Goal: Information Seeking & Learning: Learn about a topic

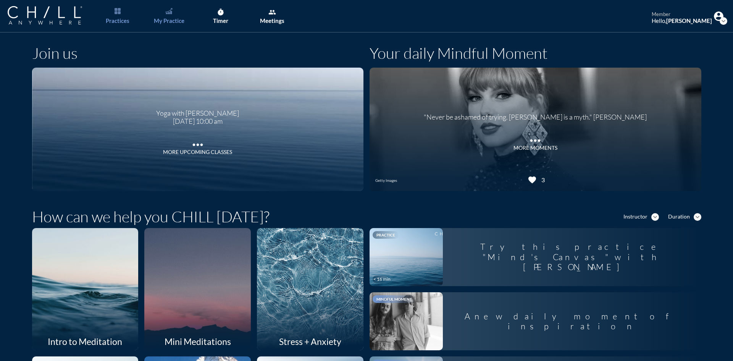
click at [174, 19] on div "My Practice" at bounding box center [169, 20] width 31 height 7
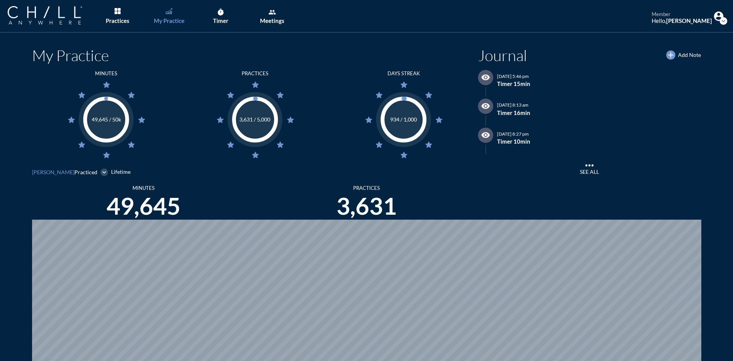
scroll to position [361, 727]
click at [122, 20] on div "Practices" at bounding box center [118, 20] width 24 height 7
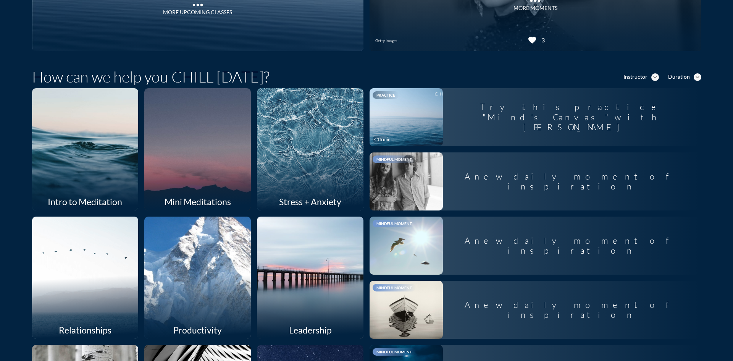
scroll to position [229, 0]
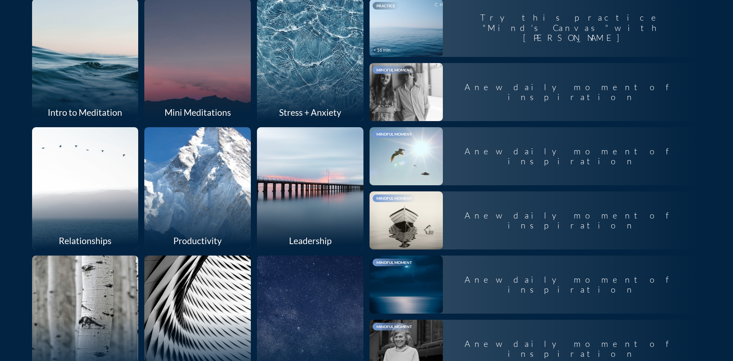
click at [72, 204] on div at bounding box center [85, 187] width 113 height 129
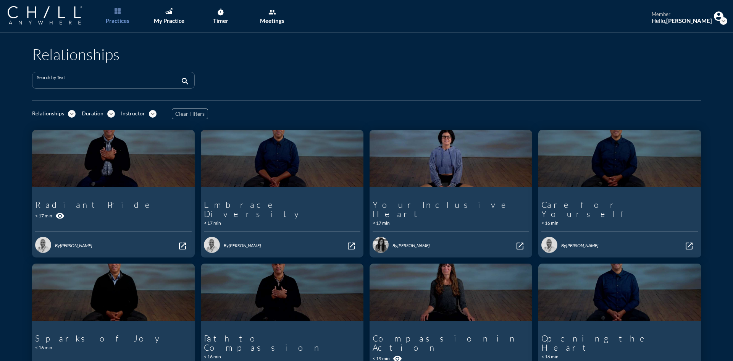
click at [89, 83] on input "Search by Text" at bounding box center [108, 84] width 142 height 10
click at [69, 115] on icon "expand_more" at bounding box center [72, 114] width 8 height 8
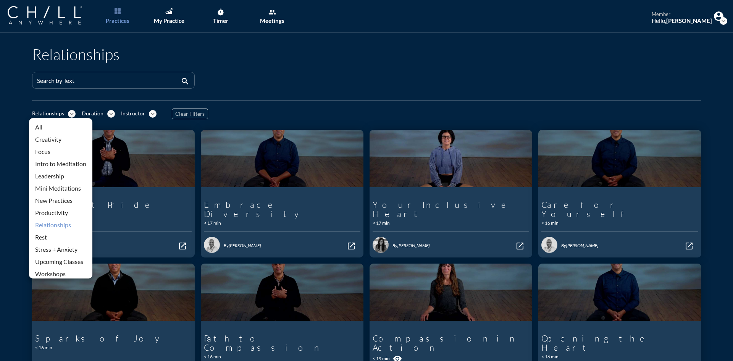
click at [49, 125] on div "All" at bounding box center [60, 127] width 51 height 9
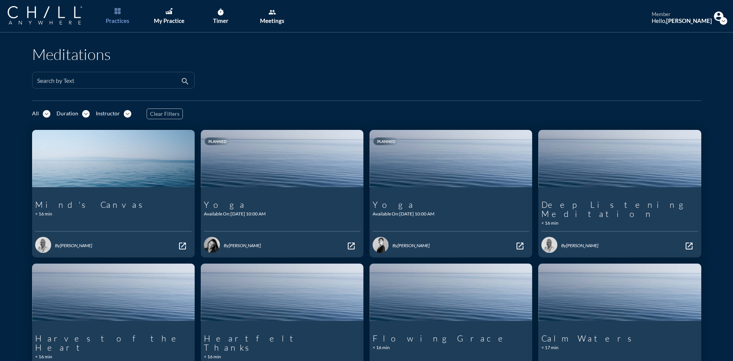
click at [92, 78] on div "Search by Text" at bounding box center [108, 80] width 142 height 16
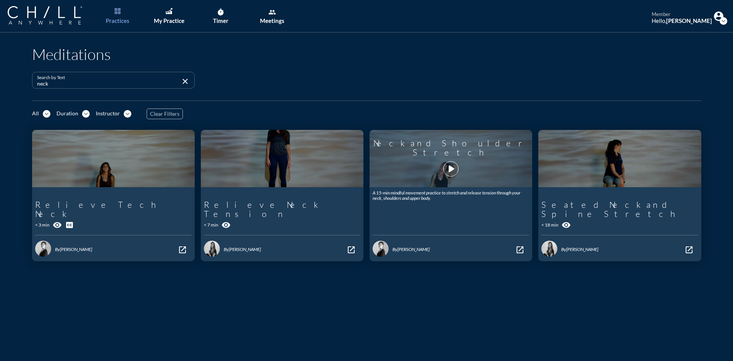
type input "neck"
click at [446, 168] on icon "play_arrow" at bounding box center [450, 168] width 13 height 13
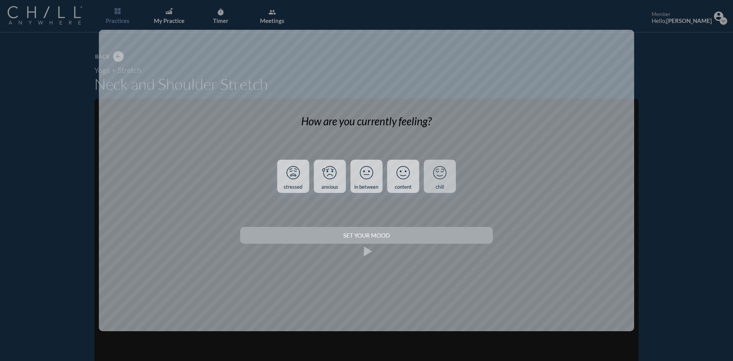
click at [447, 176] on icon at bounding box center [440, 173] width 20 height 20
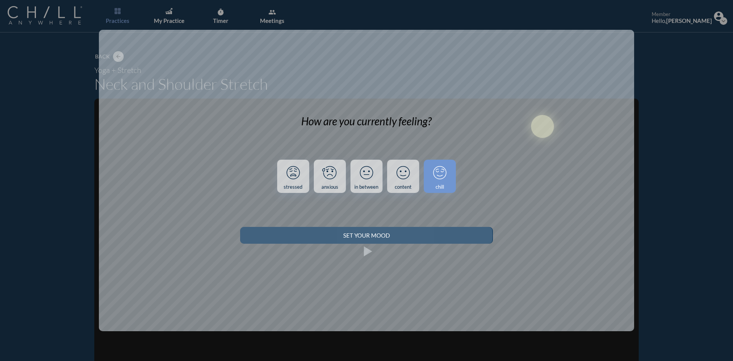
click at [436, 234] on div "Set your Mood" at bounding box center [367, 235] width 226 height 7
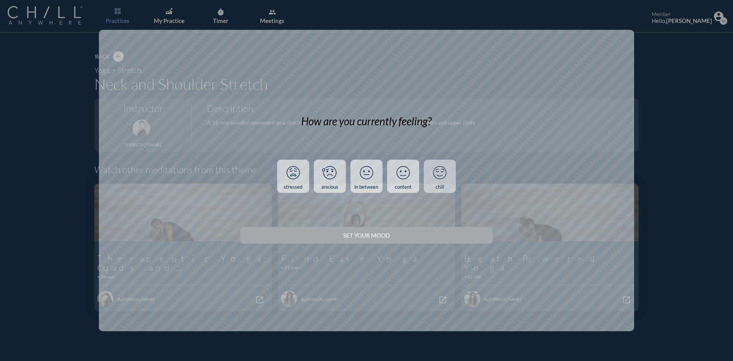
click at [436, 176] on icon at bounding box center [440, 173] width 20 height 20
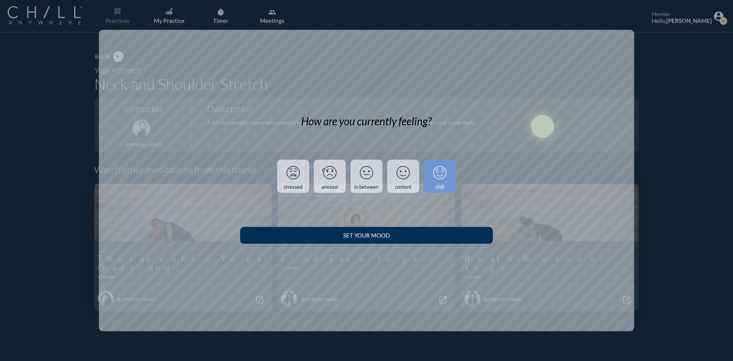
click at [408, 239] on button "Set your Mood" at bounding box center [366, 235] width 252 height 17
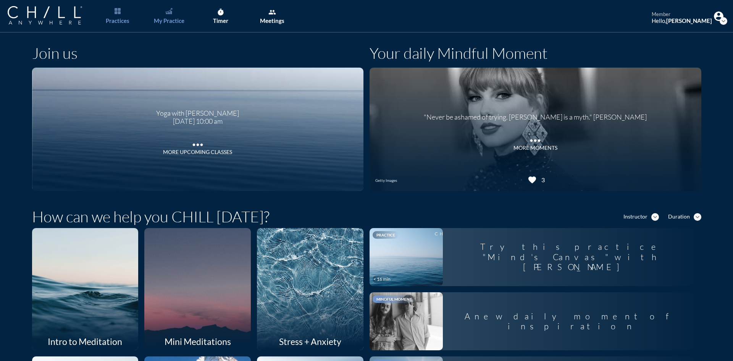
click at [156, 19] on div "My Practice" at bounding box center [169, 20] width 31 height 7
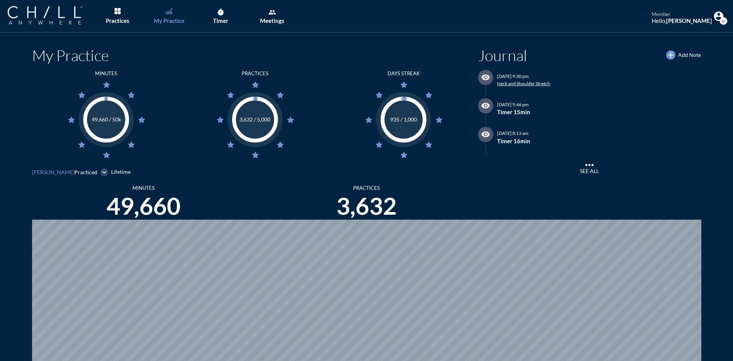
scroll to position [361, 727]
